Goal: Task Accomplishment & Management: Manage account settings

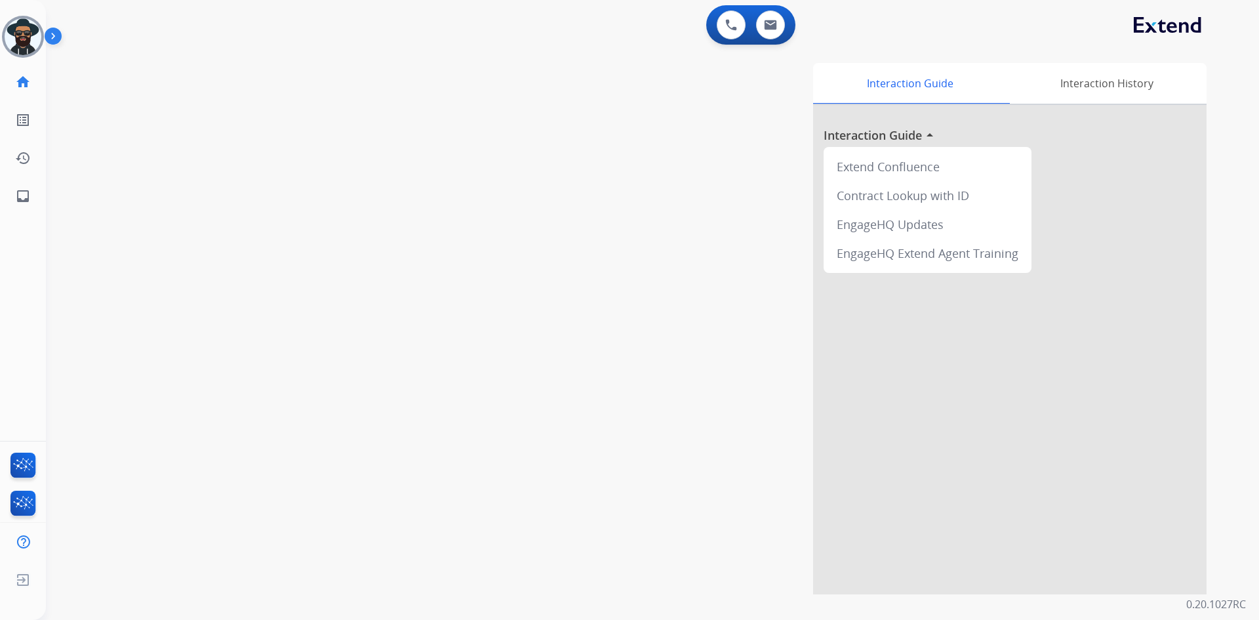
click at [57, 33] on img at bounding box center [56, 38] width 22 height 25
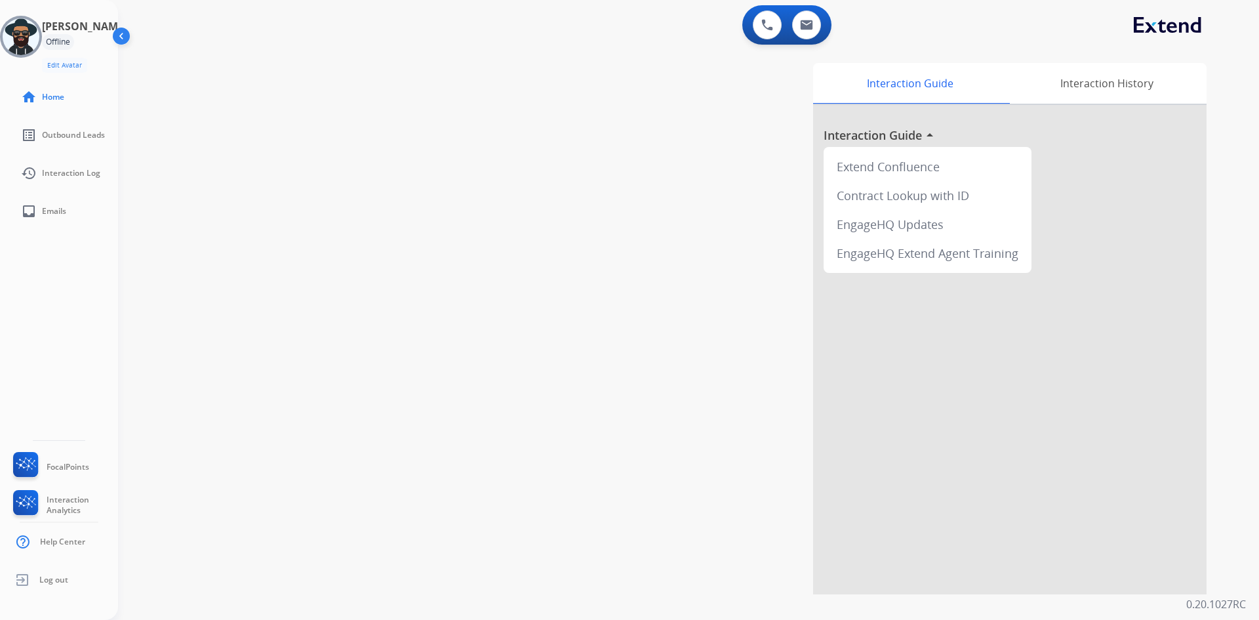
click at [117, 32] on img at bounding box center [122, 38] width 25 height 25
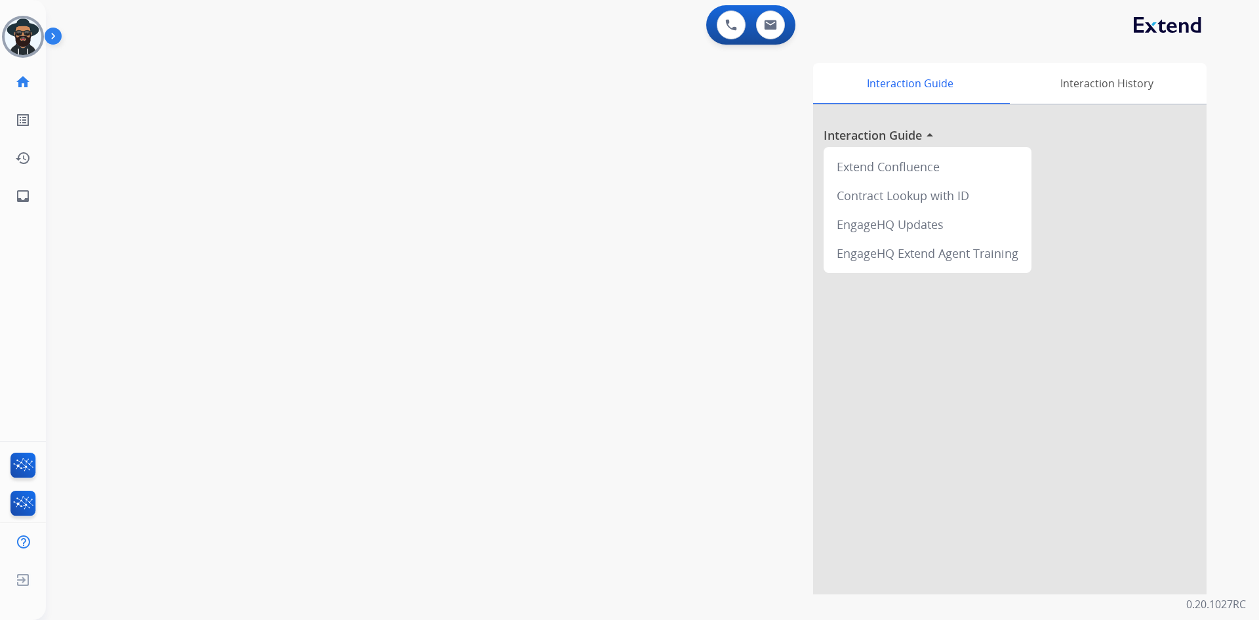
click at [412, 74] on div "swap_horiz Break voice bridge close_fullscreen Connect 3-Way Call merge_type Se…" at bounding box center [637, 320] width 1182 height 547
click at [11, 36] on img at bounding box center [23, 36] width 37 height 37
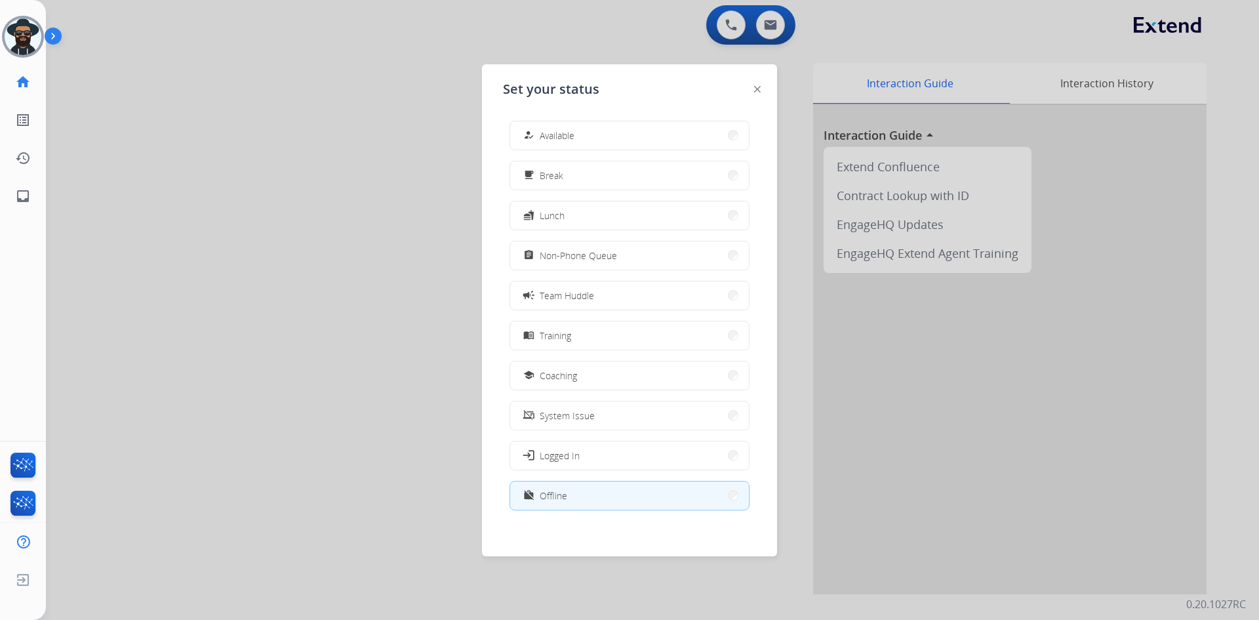
click at [353, 79] on div at bounding box center [629, 310] width 1259 height 620
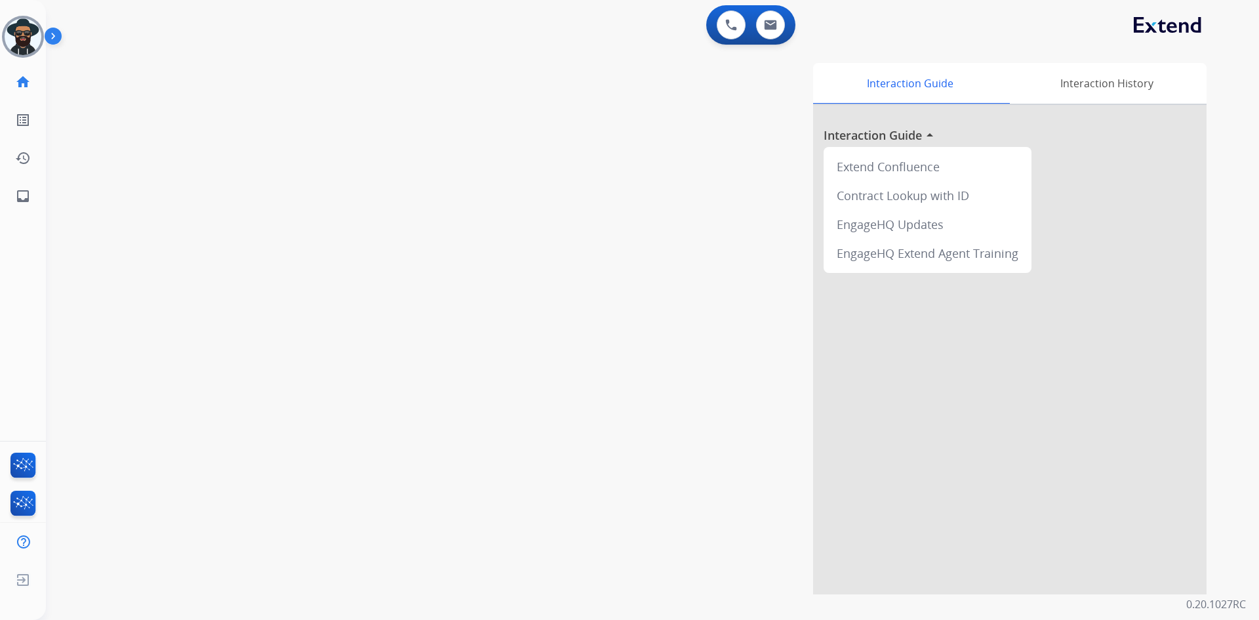
click at [47, 30] on img at bounding box center [56, 38] width 22 height 25
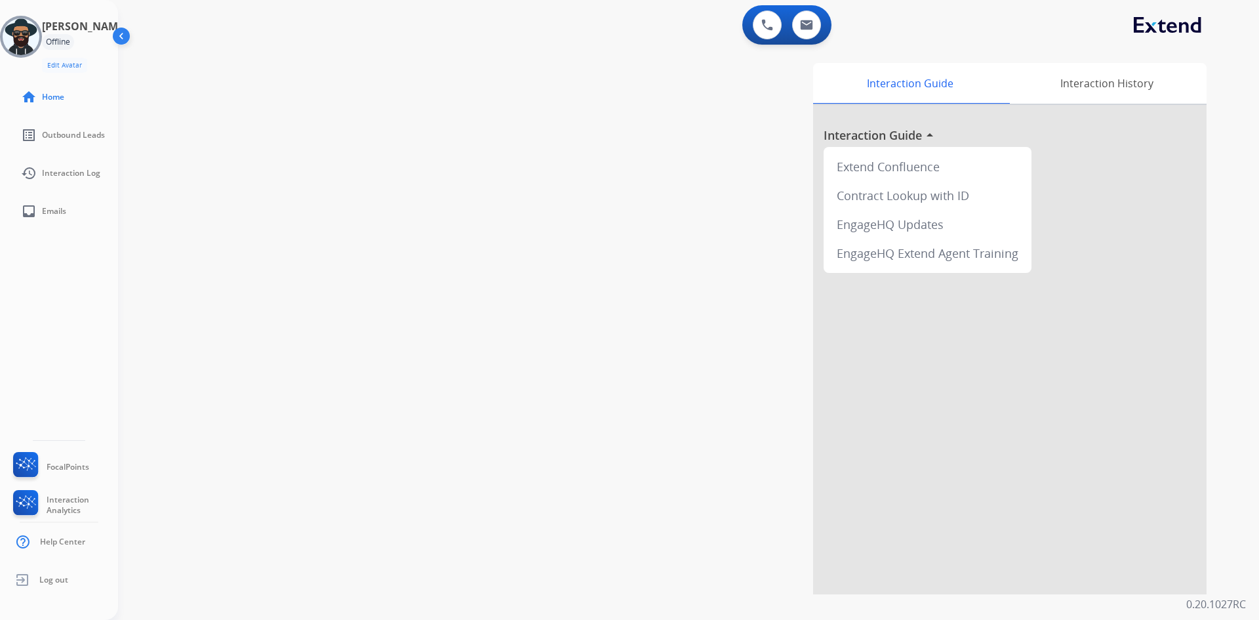
drag, startPoint x: 359, startPoint y: 96, endPoint x: 333, endPoint y: 89, distance: 27.8
click at [359, 96] on div "swap_horiz Break voice bridge close_fullscreen Connect 3-Way Call merge_type Se…" at bounding box center [673, 320] width 1110 height 547
click at [39, 38] on img at bounding box center [21, 36] width 37 height 37
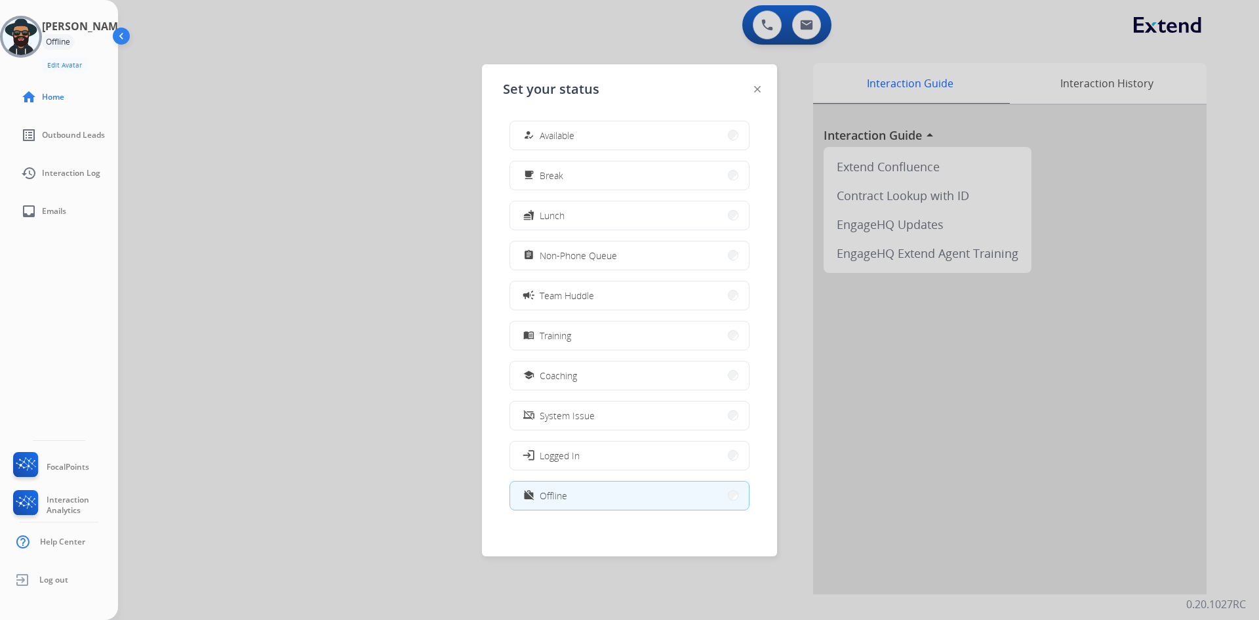
drag, startPoint x: 458, startPoint y: 124, endPoint x: 497, endPoint y: 186, distance: 73.4
click at [480, 165] on div at bounding box center [629, 310] width 1259 height 620
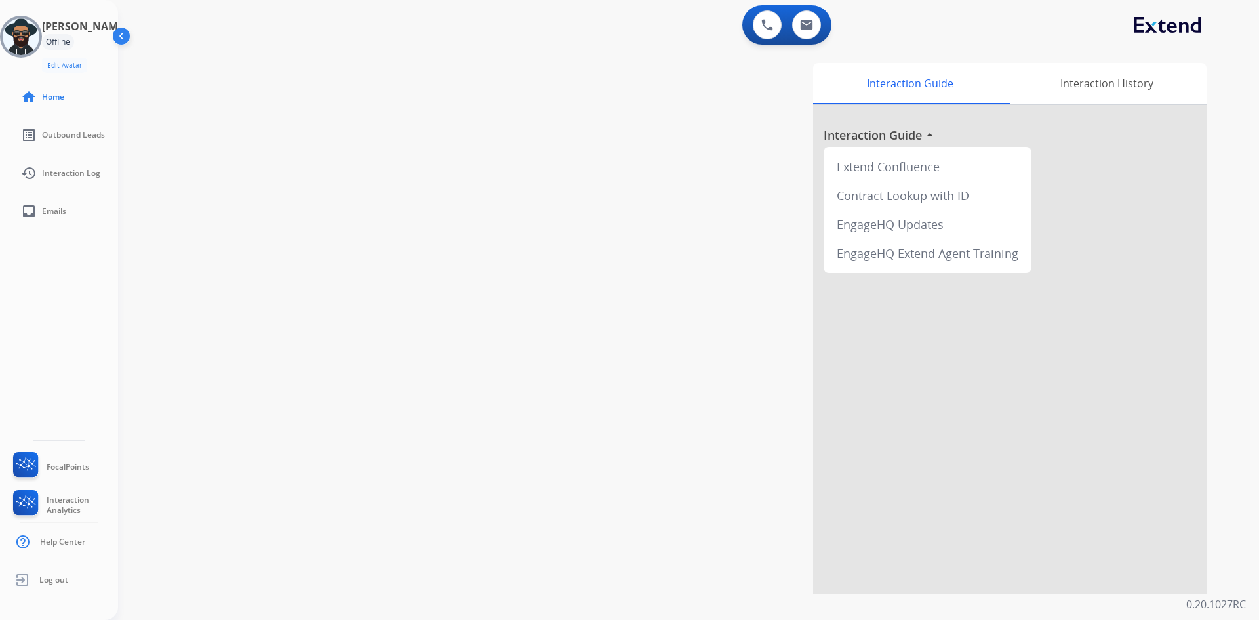
drag, startPoint x: 423, startPoint y: 157, endPoint x: 230, endPoint y: 94, distance: 203.7
click at [392, 146] on div "swap_horiz Break voice bridge close_fullscreen Connect 3-Way Call merge_type Se…" at bounding box center [673, 320] width 1110 height 547
click at [22, 33] on img at bounding box center [21, 36] width 37 height 37
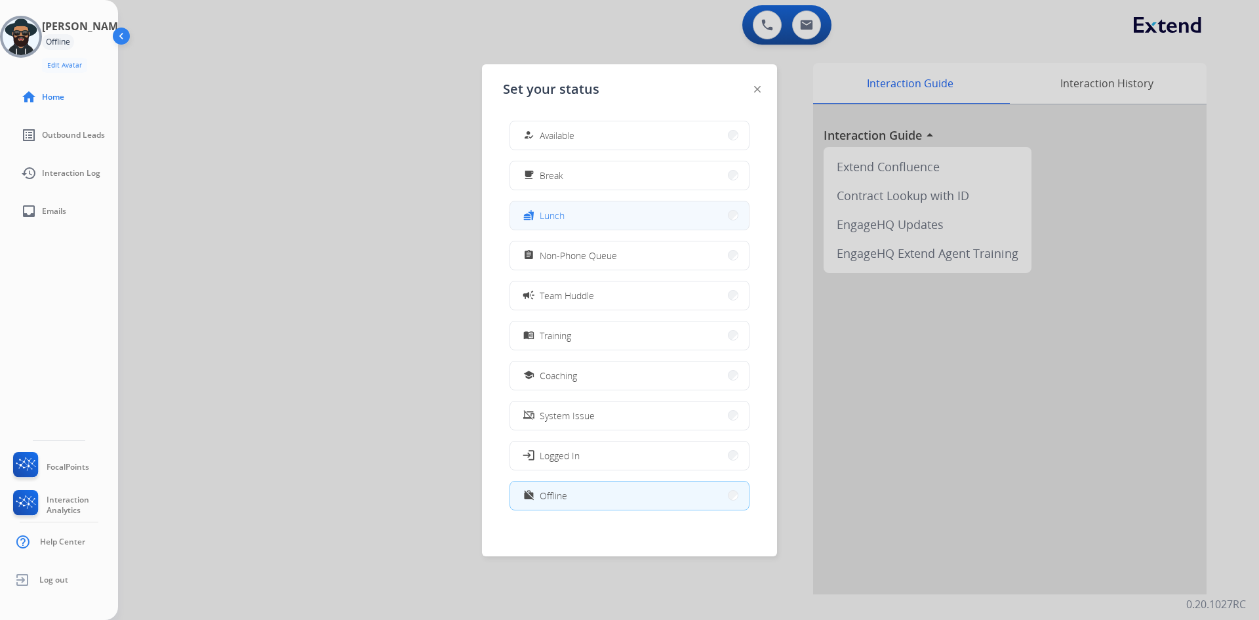
click at [567, 214] on button "fastfood Lunch" at bounding box center [629, 215] width 239 height 28
